Goal: Task Accomplishment & Management: Check status

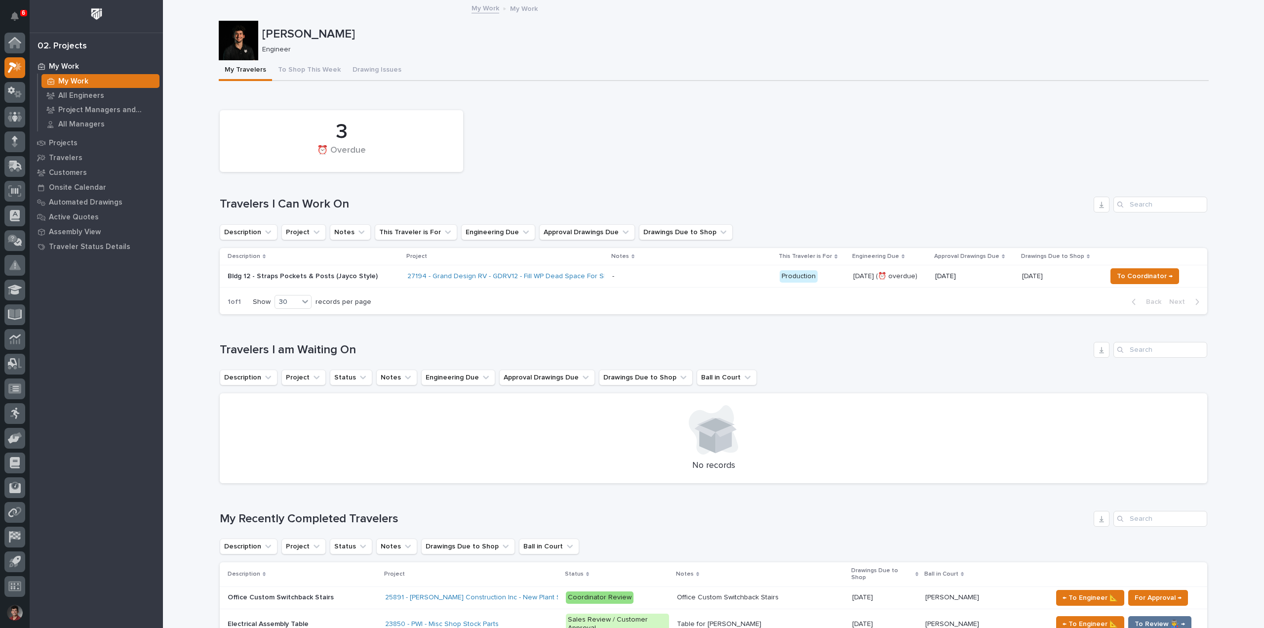
click at [550, 110] on div "3 ⏰ Overdue" at bounding box center [713, 141] width 997 height 72
click at [302, 71] on button "To Shop This Week" at bounding box center [309, 70] width 75 height 21
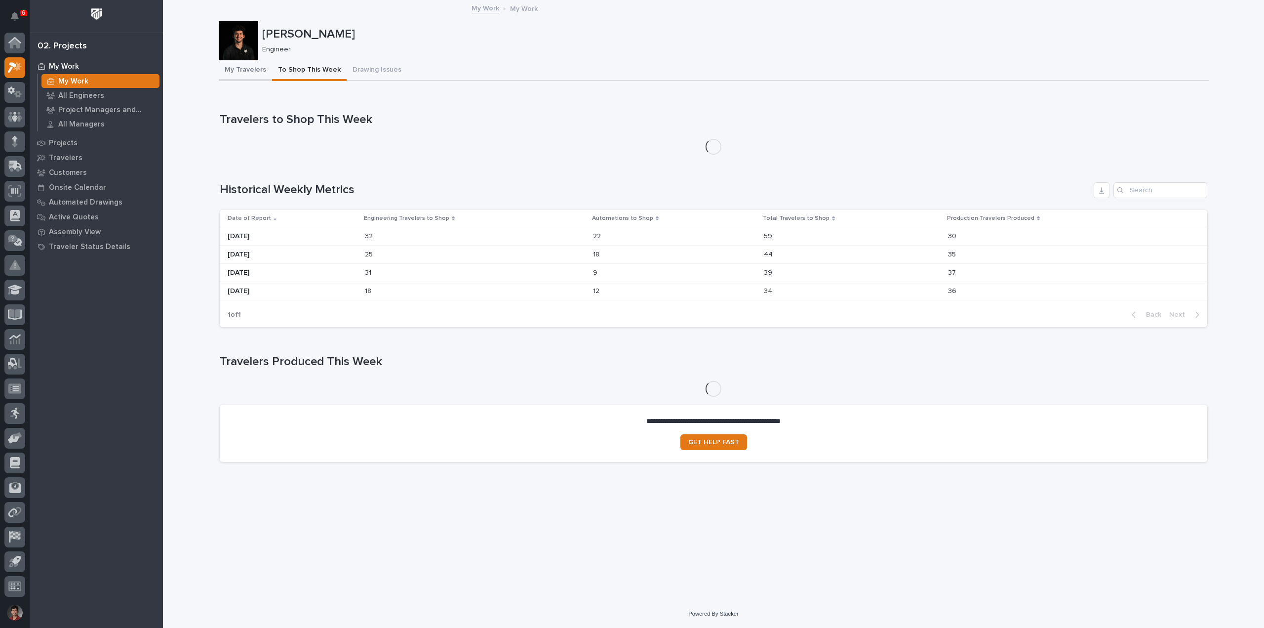
click at [229, 70] on button "My Travelers" at bounding box center [245, 70] width 53 height 21
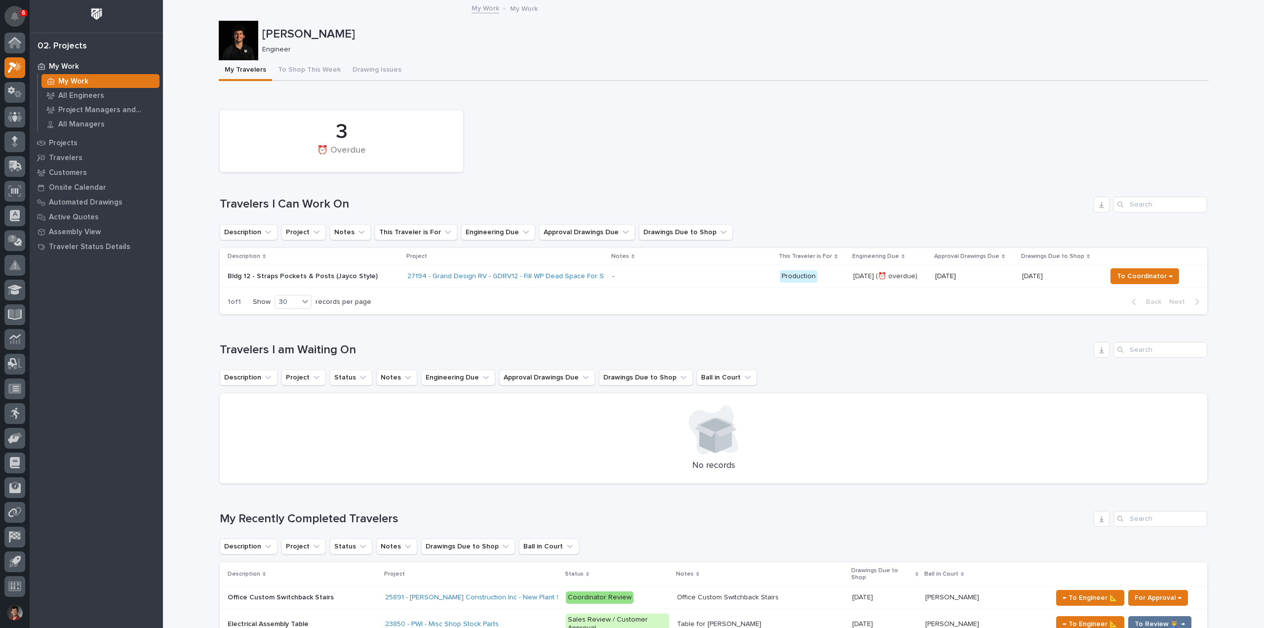
click at [16, 17] on icon "Notifications" at bounding box center [15, 16] width 8 height 9
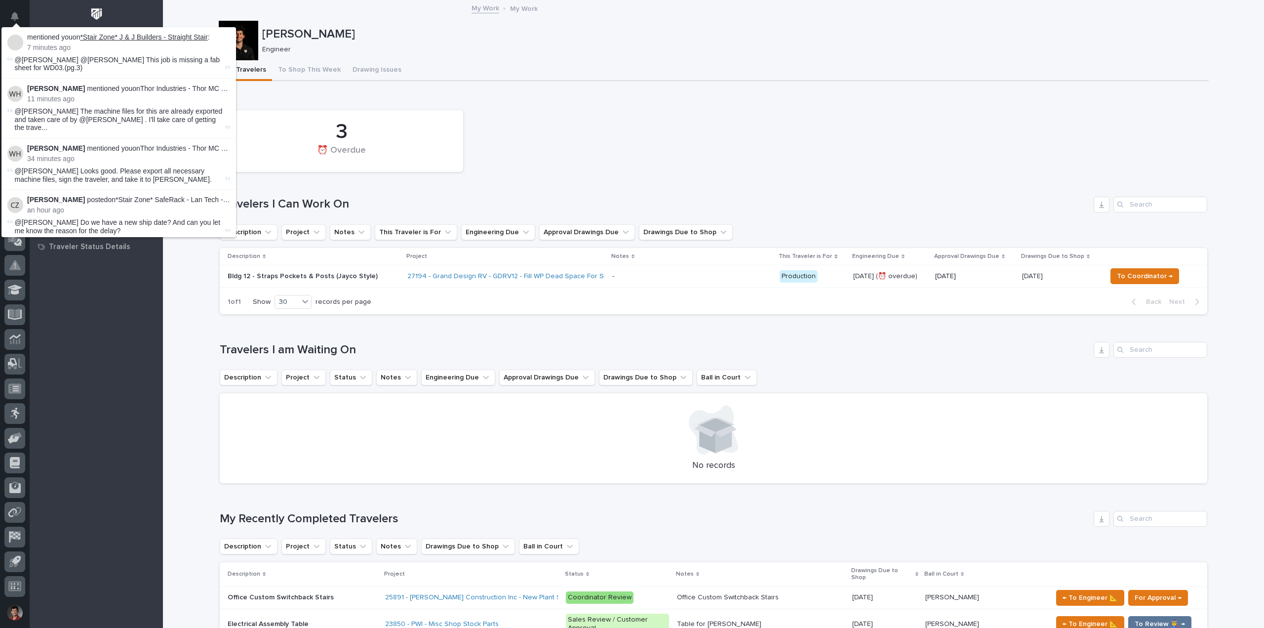
click at [175, 37] on link "*Stair Zone* J & J Builders - Straight Stair" at bounding box center [143, 37] width 127 height 8
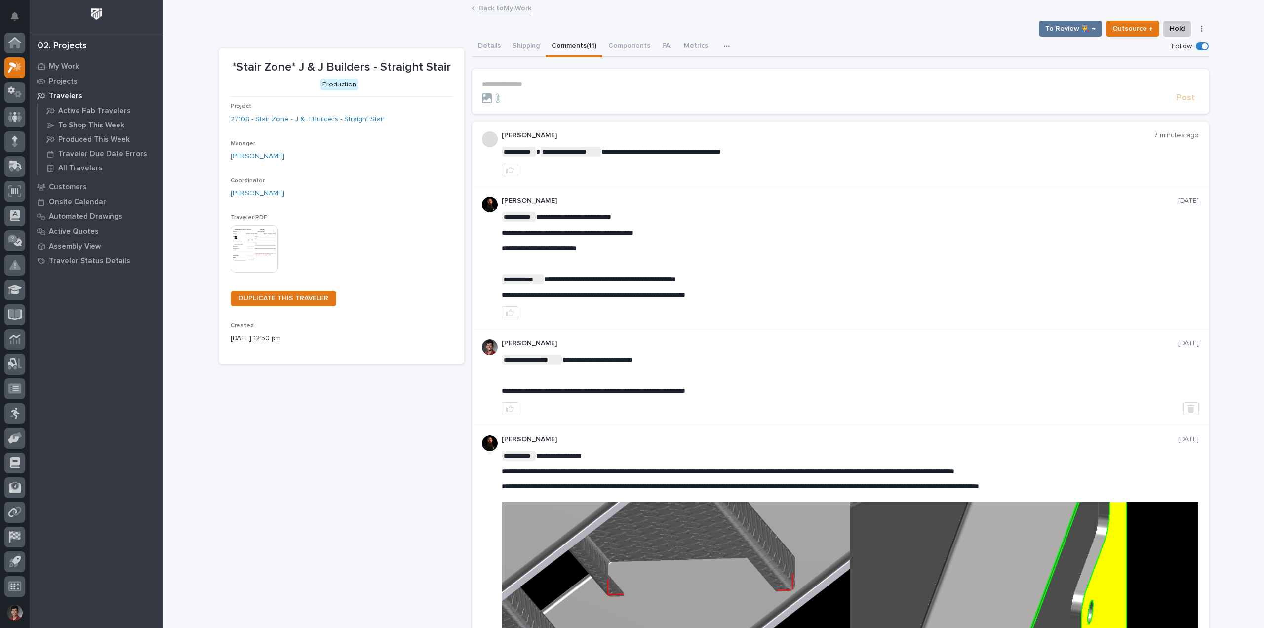
click at [500, 12] on link "Back to My Work" at bounding box center [505, 7] width 52 height 11
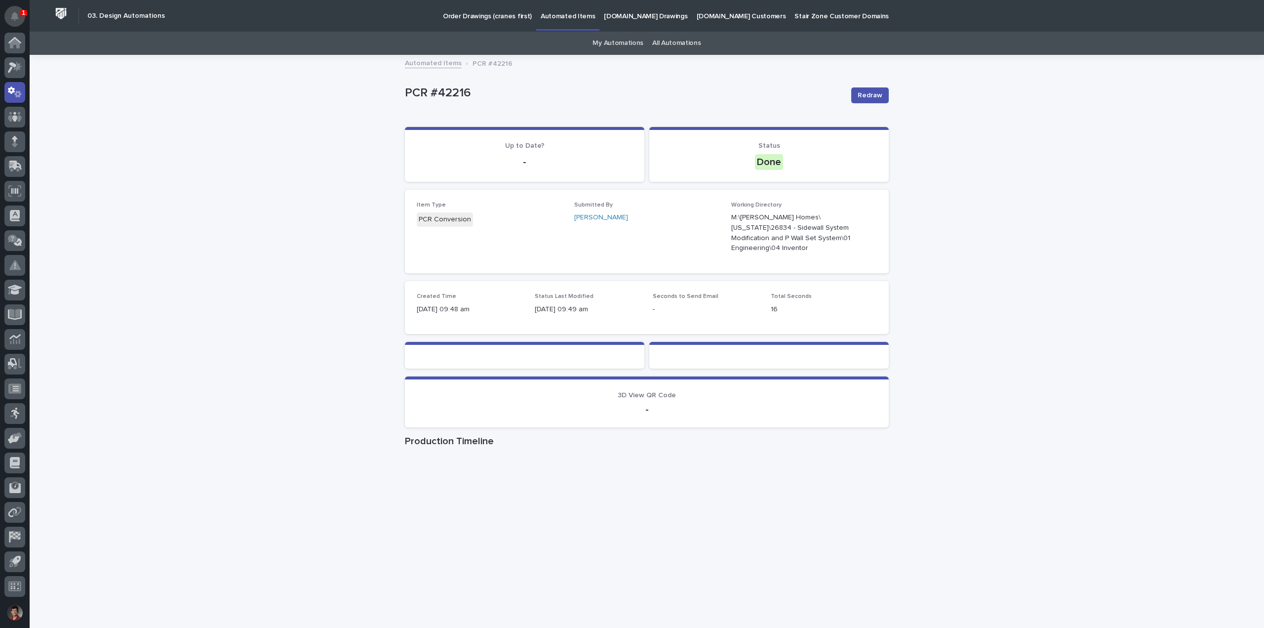
click at [17, 15] on icon "Notifications" at bounding box center [15, 16] width 8 height 9
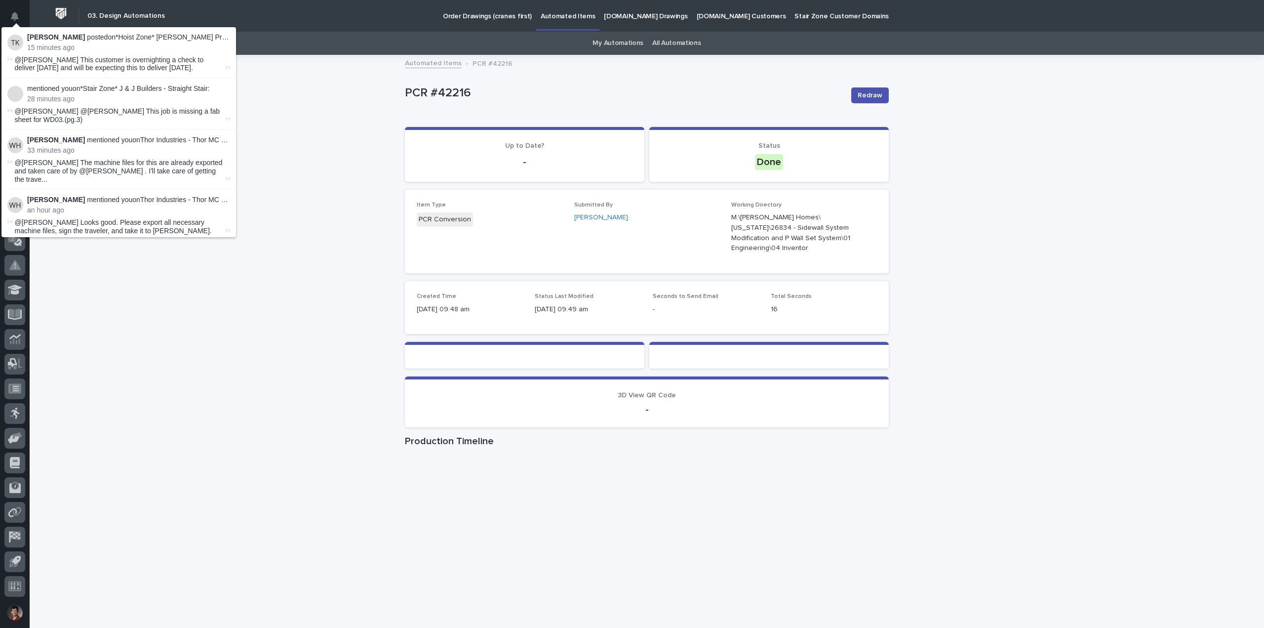
click at [179, 103] on li "mentioned you on *Stair Zone* J & J Builders - Straight Stair : 28 minutes ago …" at bounding box center [118, 104] width 235 height 51
click at [297, 110] on div "Loading... Saving… Loading... Saving… PCR #42216 Redraw PCR #42216 Redraw Sorry…" at bounding box center [647, 352] width 1234 height 593
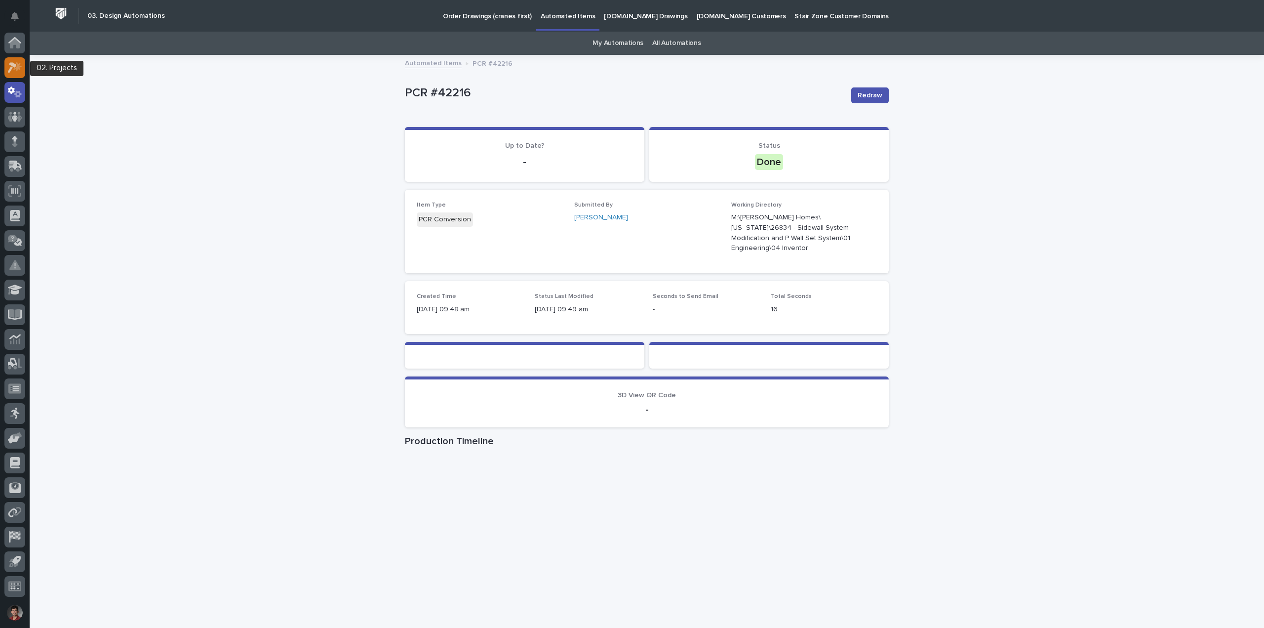
click at [10, 75] on div at bounding box center [14, 67] width 21 height 21
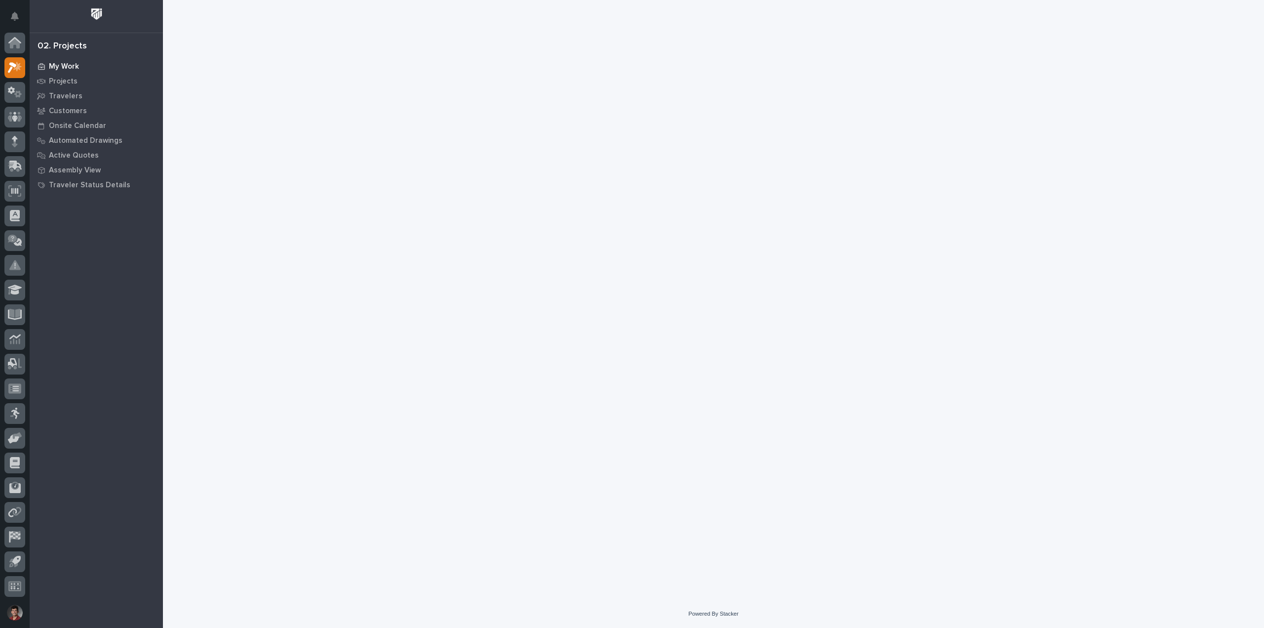
click at [61, 67] on p "My Work" at bounding box center [64, 66] width 30 height 9
click at [75, 69] on p "My Work" at bounding box center [64, 66] width 30 height 9
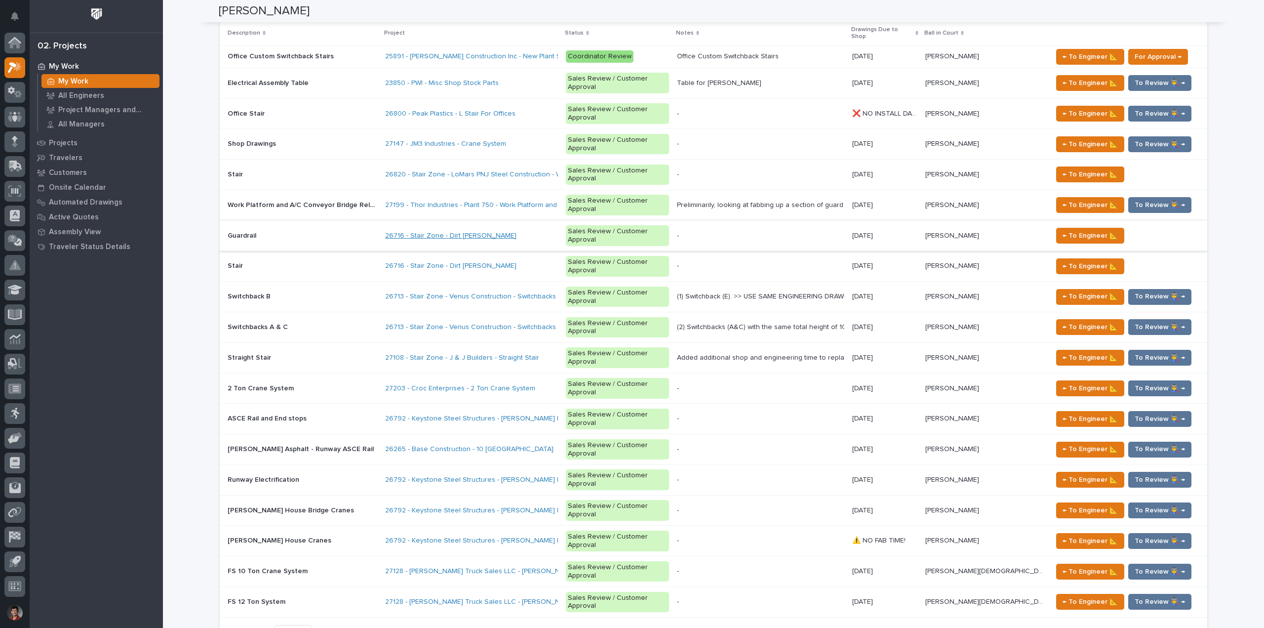
scroll to position [494, 0]
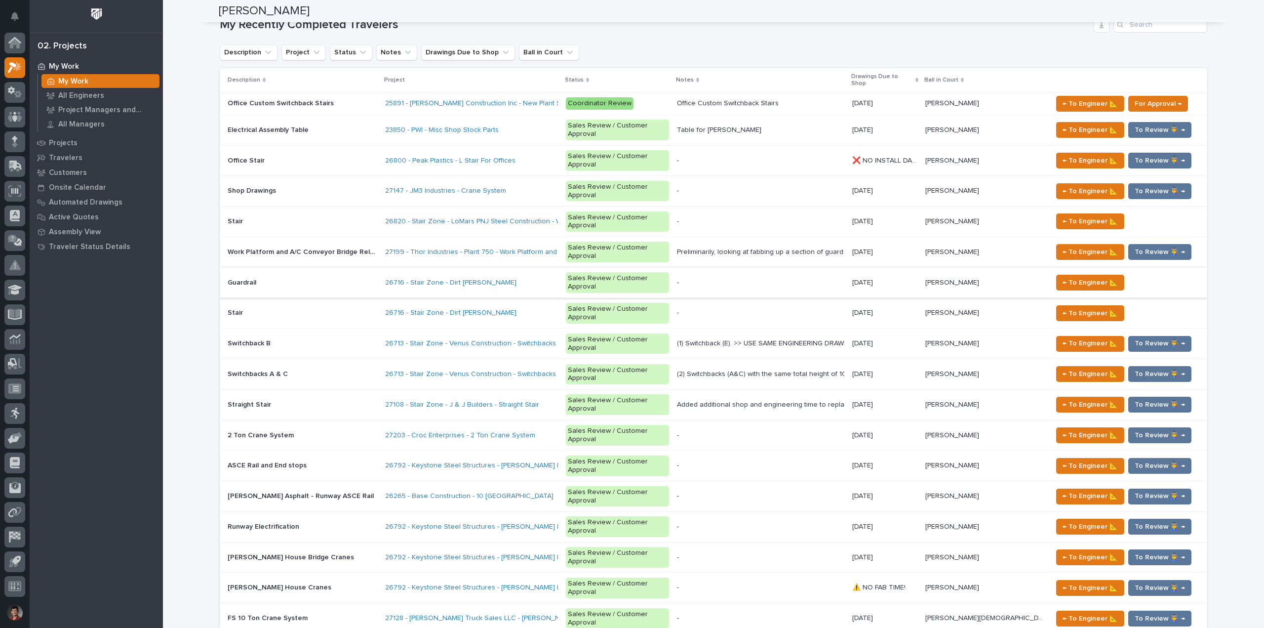
click at [377, 400] on p at bounding box center [303, 404] width 150 height 8
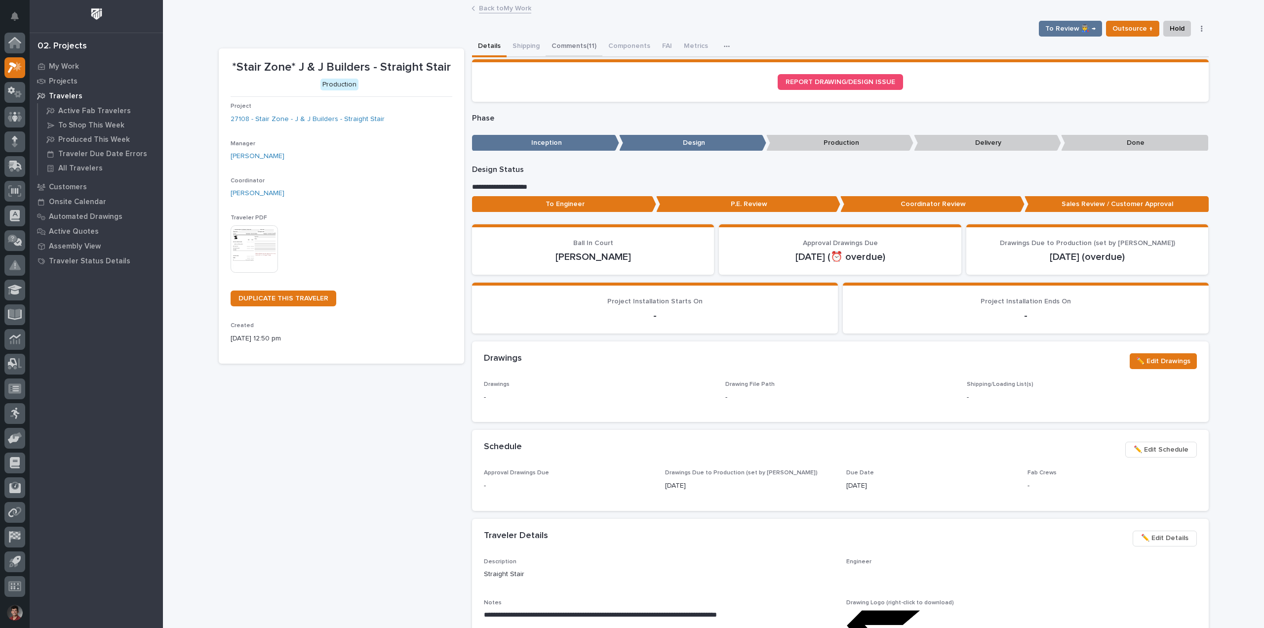
click at [579, 53] on button "Comments (11)" at bounding box center [574, 47] width 57 height 21
